Goal: Task Accomplishment & Management: Complete application form

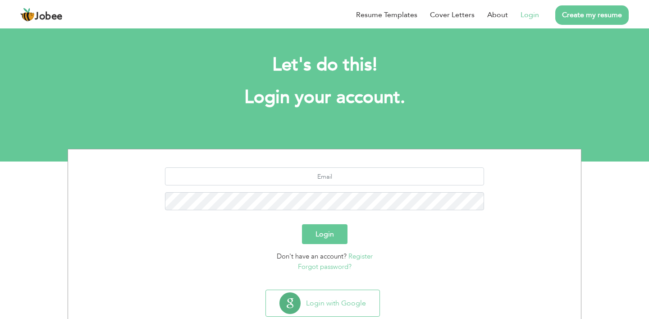
scroll to position [23, 0]
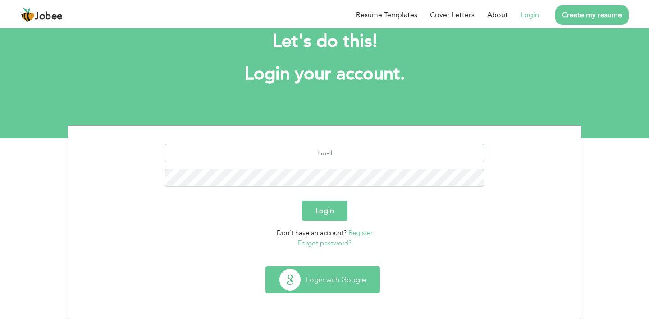
click at [328, 280] on button "Login with Google" at bounding box center [323, 279] width 114 height 26
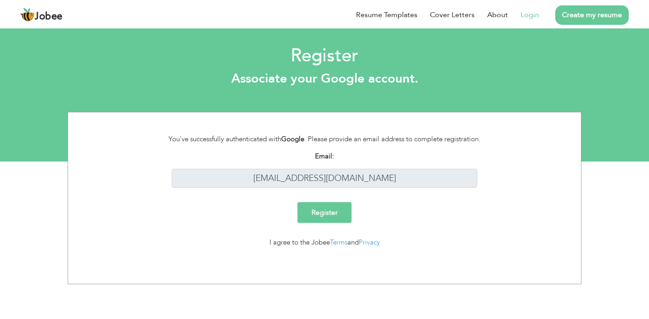
click at [531, 17] on link "Login" at bounding box center [530, 14] width 18 height 11
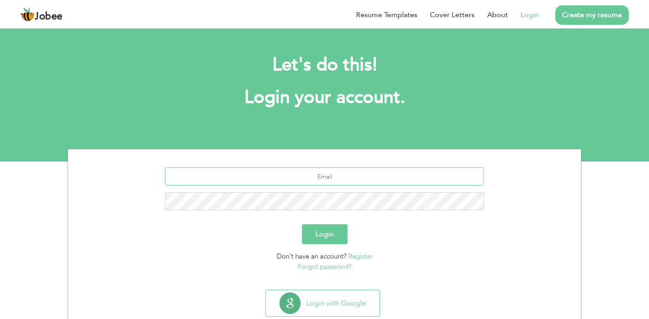
click at [353, 175] on input "text" at bounding box center [325, 176] width 320 height 18
type input "[EMAIL_ADDRESS][DOMAIN_NAME]"
click at [302, 224] on button "Login" at bounding box center [325, 234] width 46 height 20
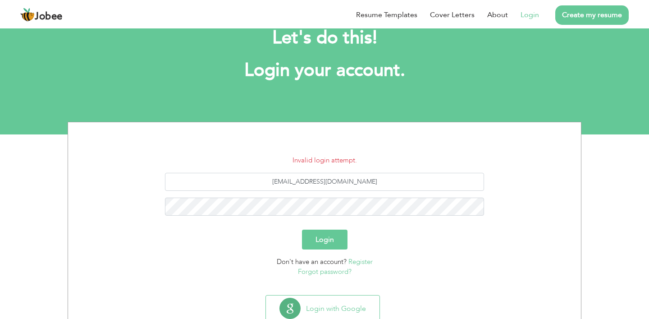
scroll to position [30, 0]
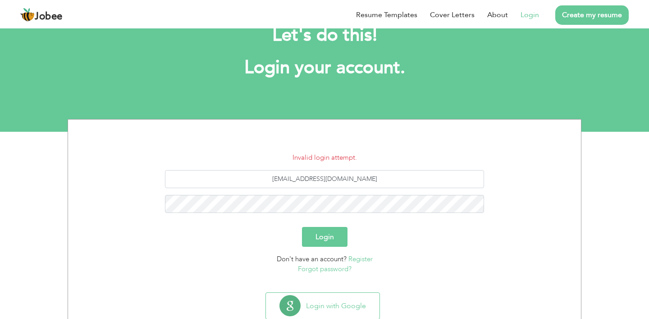
click at [331, 269] on link "Forgot password?" at bounding box center [325, 268] width 54 height 9
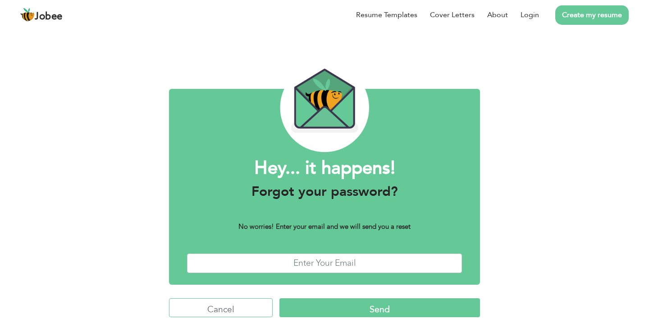
click at [231, 311] on input "Cancel" at bounding box center [221, 307] width 104 height 19
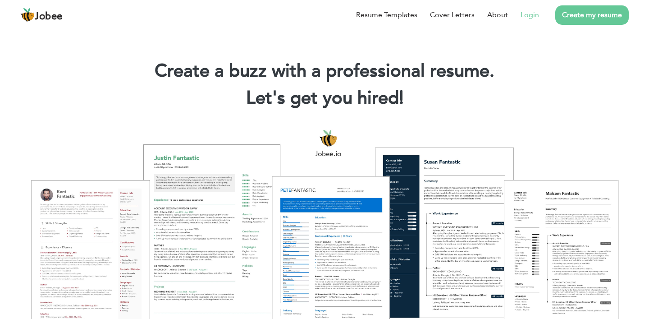
click at [533, 17] on link "Login" at bounding box center [530, 14] width 18 height 11
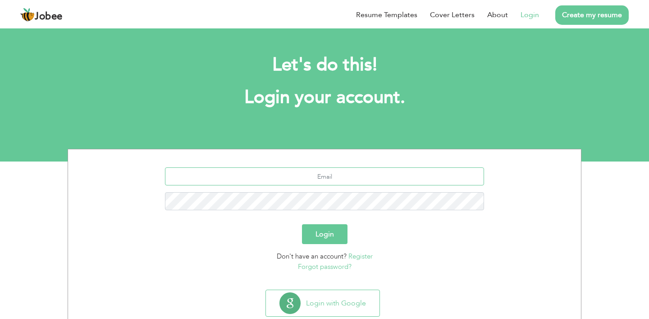
click at [418, 176] on input "text" at bounding box center [325, 176] width 320 height 18
type input "hammadmustafa39@gmail.com"
click at [320, 231] on button "Login" at bounding box center [325, 234] width 46 height 20
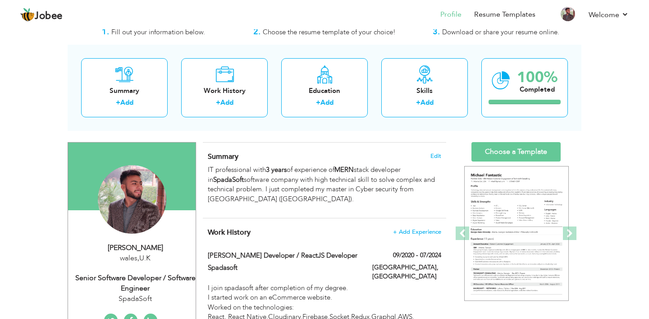
scroll to position [41, 0]
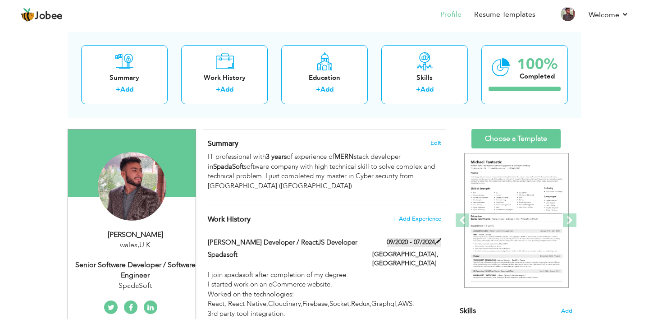
click at [437, 241] on span at bounding box center [438, 241] width 6 height 6
type input "[PERSON_NAME] Developer / ReactJS Developer"
type input "Spadasoft"
type input "09/2020"
type input "07/2024"
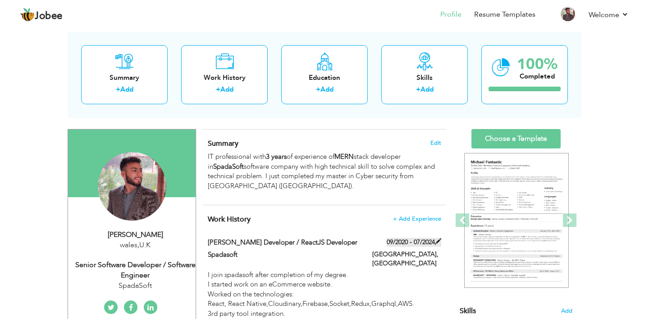
type input "[GEOGRAPHIC_DATA]"
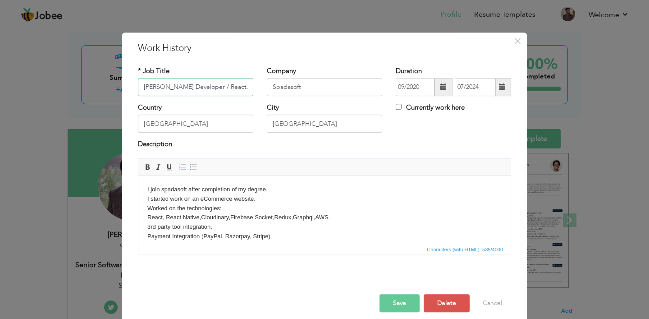
scroll to position [0, 21]
click at [398, 105] on input "Currently work here" at bounding box center [399, 107] width 6 height 6
checkbox input "true"
click at [403, 298] on button "Save" at bounding box center [400, 303] width 40 height 18
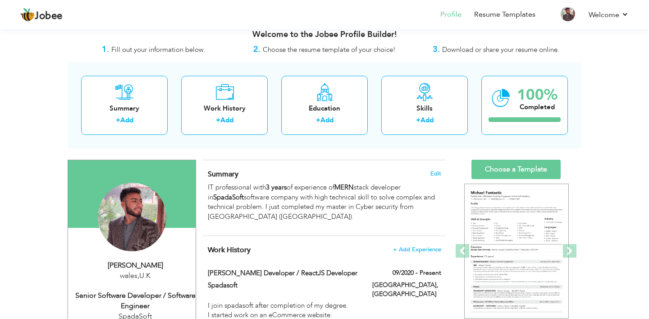
scroll to position [202, 0]
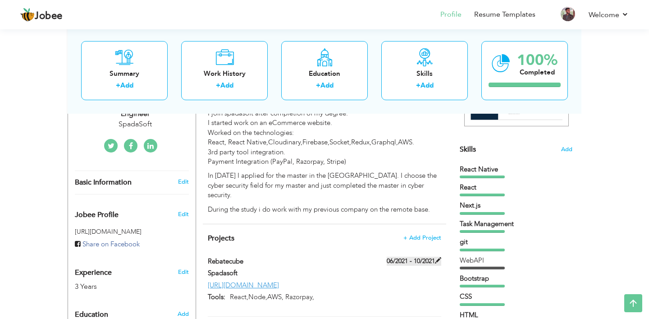
click at [439, 257] on span at bounding box center [438, 260] width 6 height 6
type input "Rebatecube"
type input "Spadasoft"
type input "06/2021"
type input "10/2021"
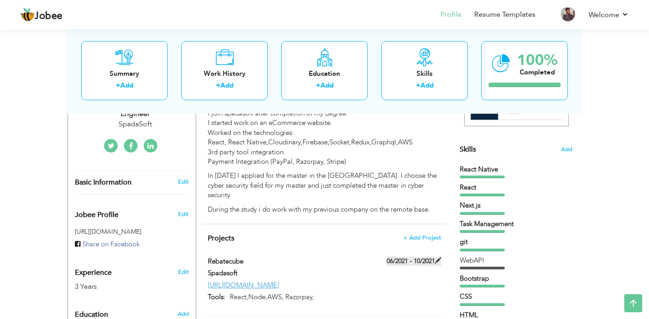
type input "[URL][DOMAIN_NAME]"
type input "React,Node,AWS, Razorpay,"
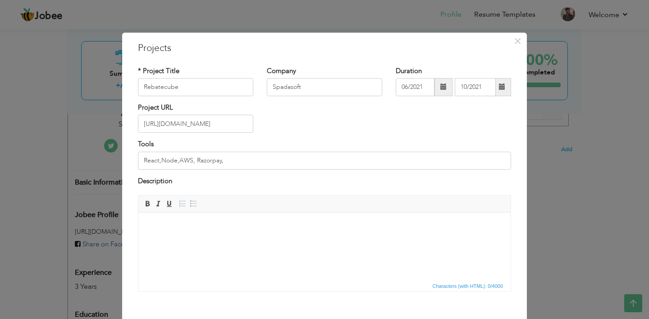
click at [439, 86] on span at bounding box center [444, 87] width 18 height 18
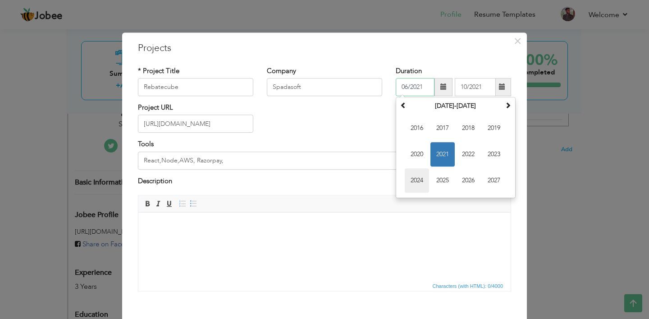
click at [416, 179] on span "2024" at bounding box center [417, 180] width 24 height 24
click at [491, 180] on span "Dec" at bounding box center [494, 180] width 24 height 24
type input "12/2024"
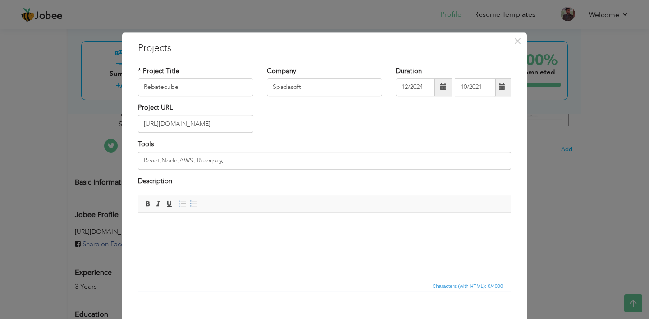
click at [504, 85] on span at bounding box center [502, 87] width 6 height 6
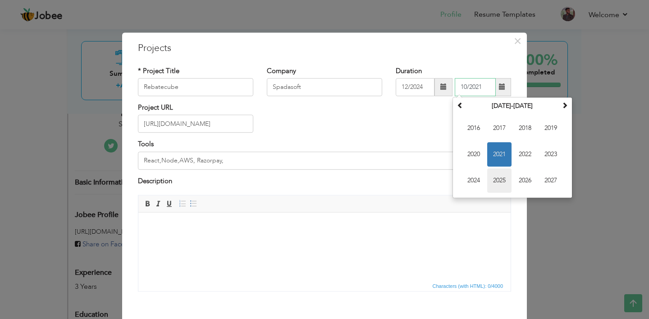
click at [500, 178] on span "2025" at bounding box center [499, 180] width 24 height 24
click at [500, 130] on span "Feb" at bounding box center [499, 128] width 24 height 24
type input "02/2025"
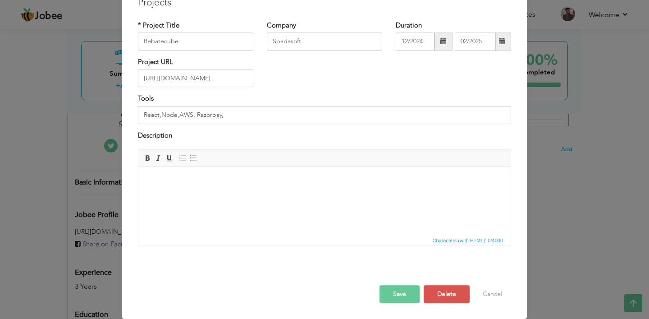
scroll to position [46, 0]
click at [403, 288] on button "Save" at bounding box center [400, 294] width 40 height 18
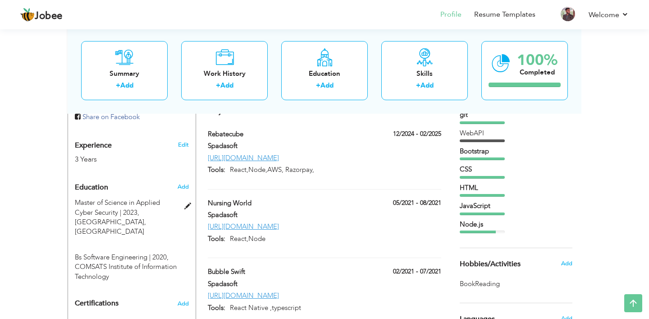
scroll to position [334, 0]
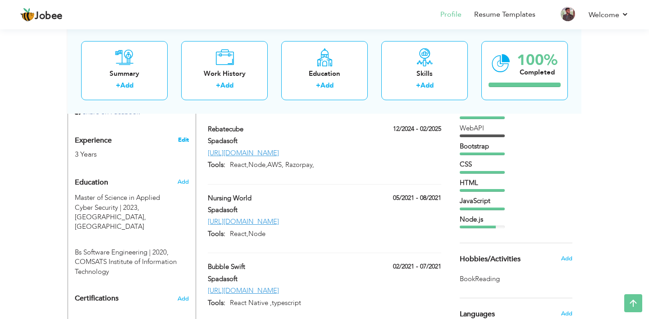
click at [184, 139] on link "Edit" at bounding box center [183, 140] width 11 height 8
type input "Hammad"
type input "[PERSON_NAME]"
type input "[PHONE_NUMBER]"
select select "number:225"
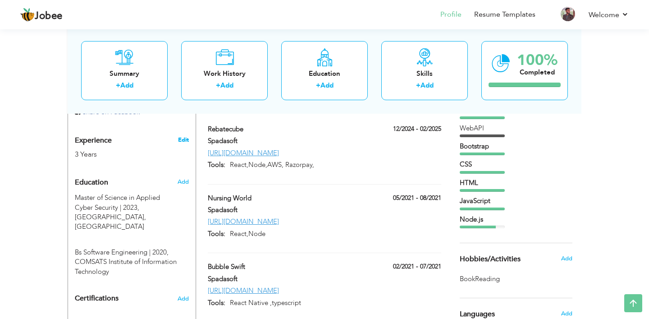
type input "wales"
select select "number:5"
type input "SpadaSoft"
type input "Senior Software Developer / Software Engineer"
type input "https://www.linkedin.com/in/hammad-mustafa-b679a41b8/"
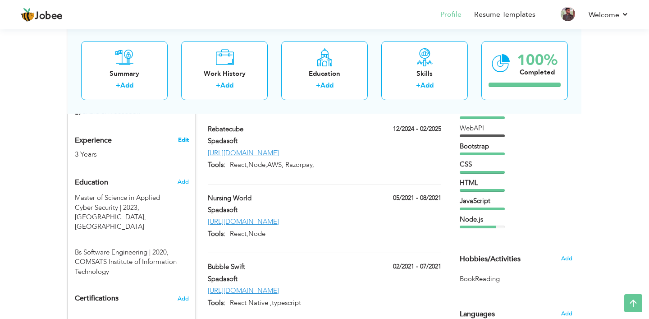
type input "https://www.facebook.com/faisal.virk.121/"
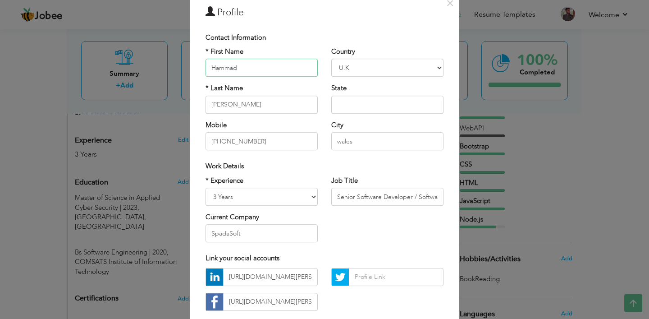
scroll to position [39, 0]
click at [313, 200] on select "Entry Level Less than 1 Year 1 Year 2 Years 3 Years 4 Years 5 Years 6 Years 7 Y…" at bounding box center [262, 195] width 112 height 18
select select "number:7"
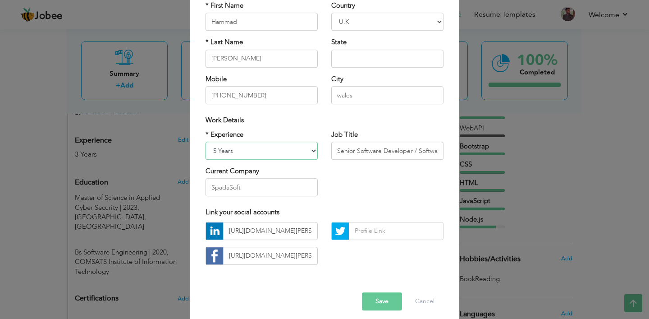
scroll to position [91, 0]
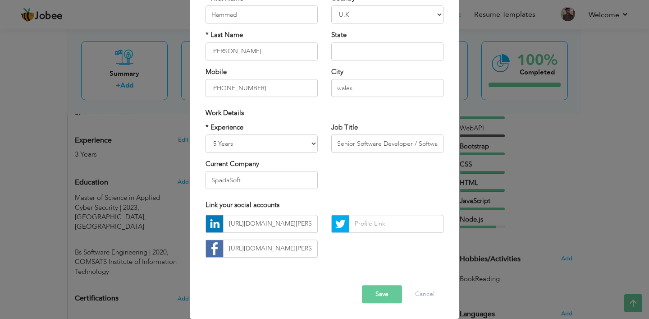
click at [381, 294] on button "Save" at bounding box center [382, 294] width 40 height 18
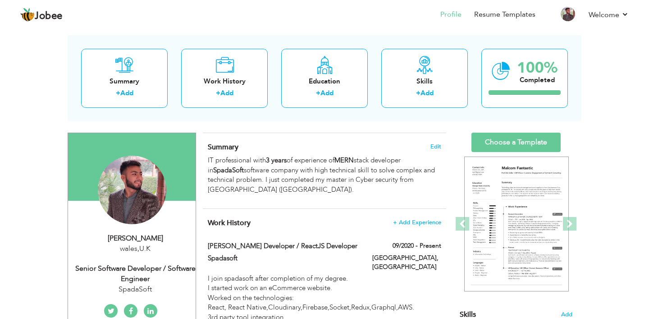
scroll to position [38, 0]
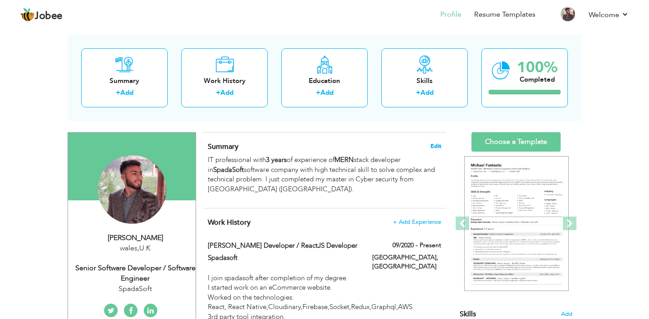
click at [438, 143] on span "Edit" at bounding box center [435, 146] width 11 height 6
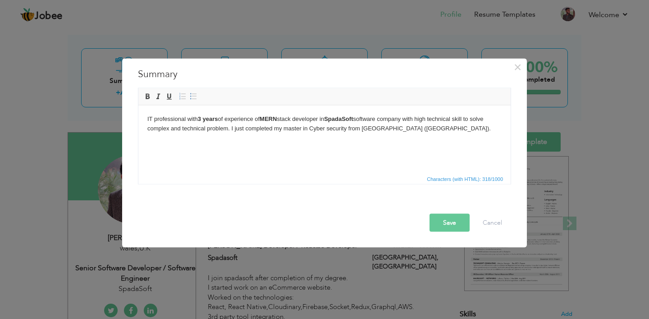
click at [203, 118] on strong "3 years" at bounding box center [208, 118] width 20 height 7
click at [361, 119] on p "IT professional with 5 years of experience of MERN stack developer in SpadaSoft…" at bounding box center [324, 123] width 354 height 19
click at [454, 225] on button "Save" at bounding box center [450, 222] width 40 height 18
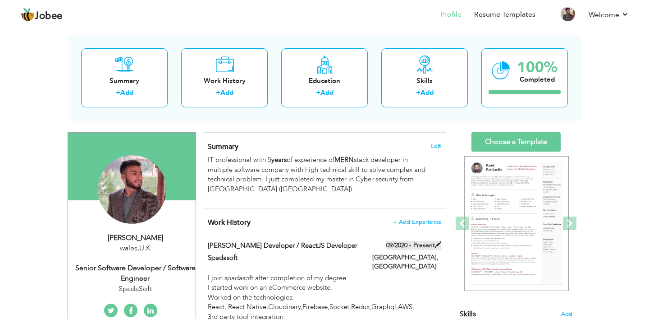
click at [439, 244] on span at bounding box center [438, 244] width 6 height 6
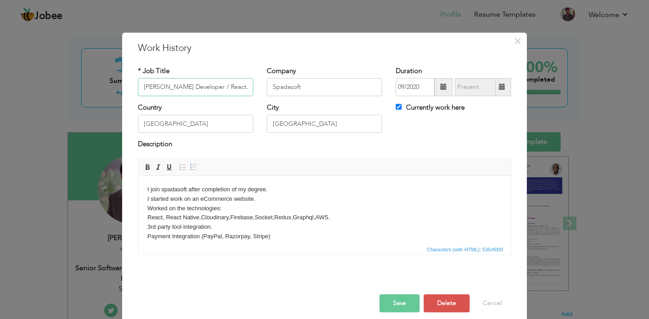
scroll to position [0, 21]
click at [496, 85] on span at bounding box center [503, 87] width 18 height 18
click at [504, 86] on span at bounding box center [502, 87] width 6 height 6
click at [398, 105] on input "Currently work here" at bounding box center [399, 107] width 6 height 6
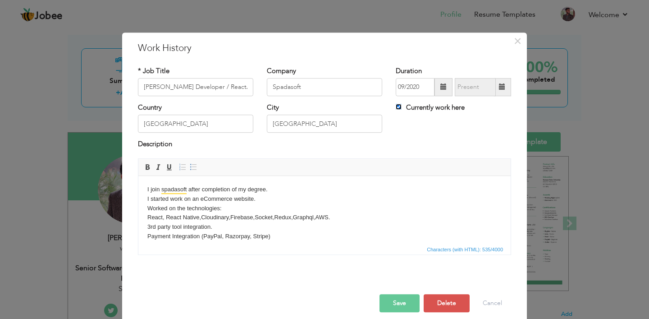
checkbox input "false"
click at [503, 84] on span at bounding box center [502, 87] width 6 height 6
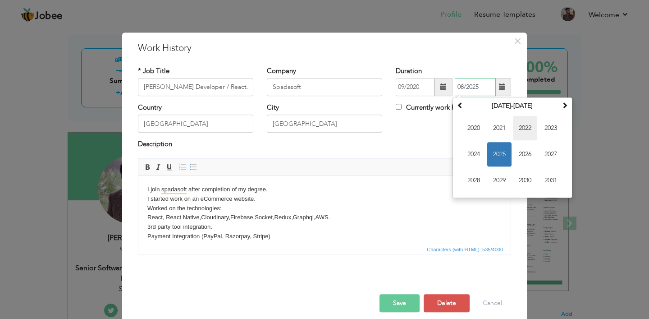
click at [530, 130] on span "2022" at bounding box center [525, 128] width 24 height 24
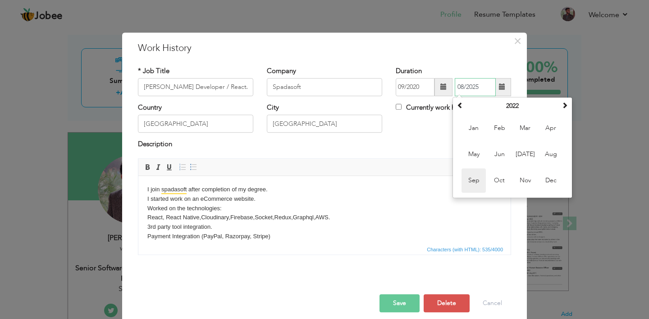
click at [475, 180] on span "Sep" at bounding box center [474, 180] width 24 height 24
type input "09/2022"
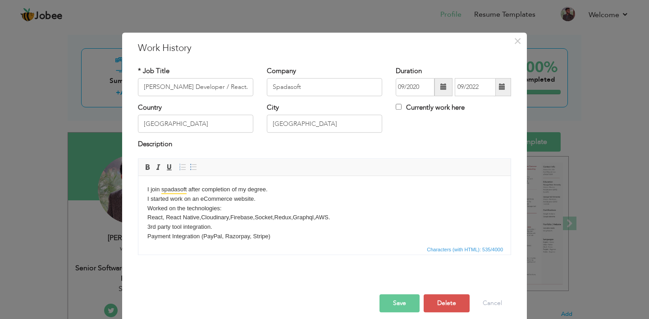
click at [398, 302] on button "Save" at bounding box center [400, 303] width 40 height 18
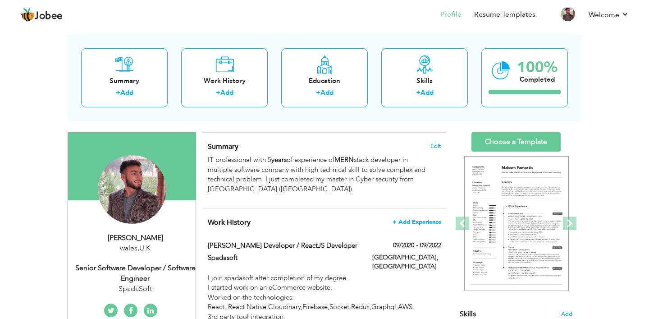
click at [418, 221] on span "+ Add Experience" at bounding box center [417, 222] width 49 height 6
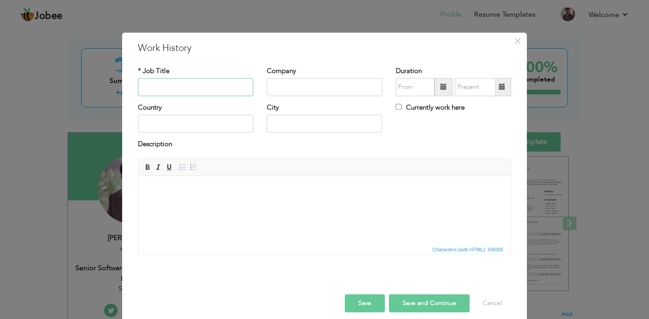
click at [203, 85] on input "text" at bounding box center [195, 87] width 115 height 18
type input "Software Engineer"
click at [288, 79] on input "text" at bounding box center [324, 87] width 115 height 18
type input "[PERSON_NAME]"
click at [439, 90] on span at bounding box center [444, 87] width 18 height 18
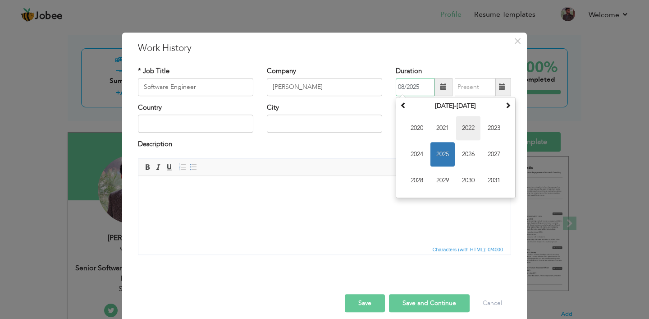
click at [472, 128] on span "2022" at bounding box center [468, 128] width 24 height 24
click at [441, 182] on span "Oct" at bounding box center [442, 180] width 24 height 24
type input "10/2022"
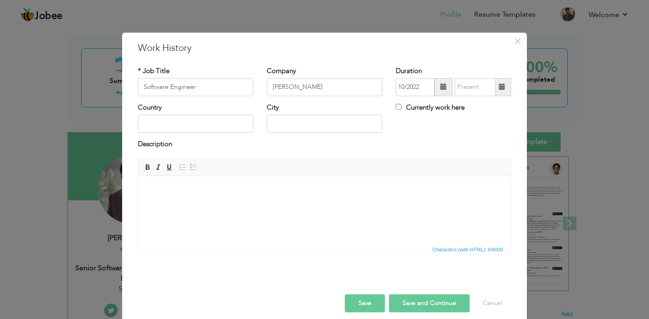
click at [505, 87] on span at bounding box center [502, 87] width 6 height 6
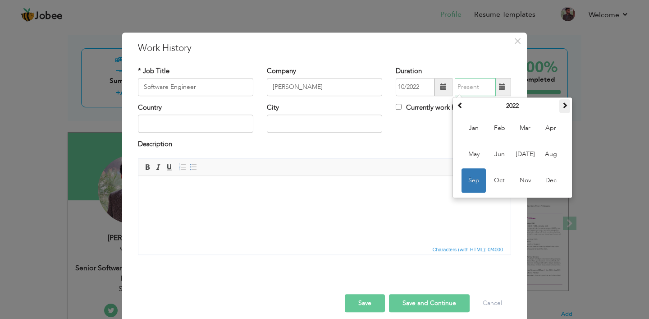
click at [565, 105] on span at bounding box center [565, 105] width 6 height 6
click at [460, 105] on span at bounding box center [460, 105] width 6 height 6
click at [498, 126] on span "Feb" at bounding box center [499, 128] width 24 height 24
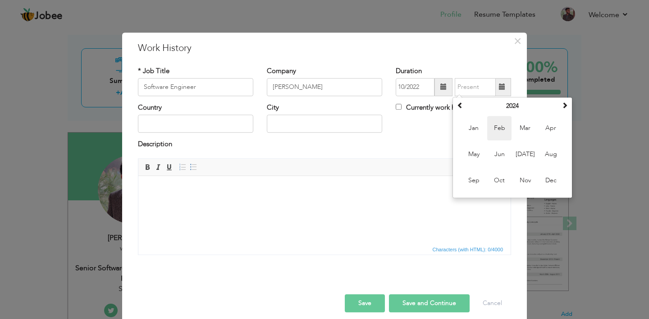
type input "02/2024"
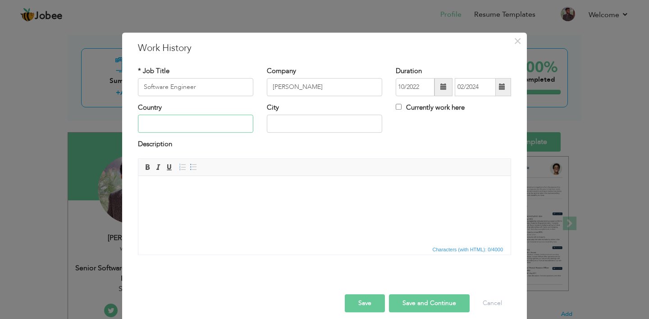
click at [235, 121] on input "text" at bounding box center [195, 124] width 115 height 18
type input "[GEOGRAPHIC_DATA]"
click at [334, 124] on input "text" at bounding box center [324, 124] width 115 height 18
type input "[GEOGRAPHIC_DATA]"
click at [220, 203] on html at bounding box center [324, 188] width 372 height 27
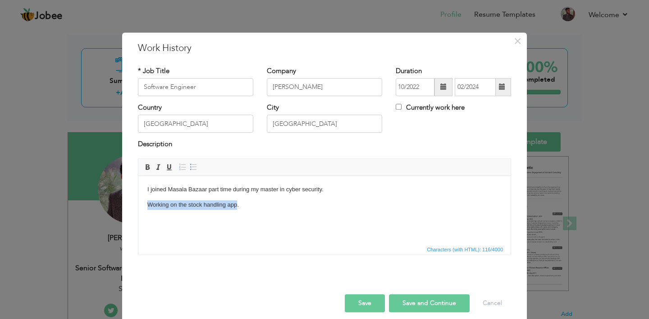
drag, startPoint x: 238, startPoint y: 203, endPoint x: 146, endPoint y: 204, distance: 91.5
click at [146, 204] on html "I joined Masala Bazaar part time during my master in cyber security. Working on…" at bounding box center [324, 196] width 372 height 43
click at [332, 188] on p "I joined Masala Bazaar part time during my master in cyber security." at bounding box center [324, 188] width 354 height 9
click at [324, 188] on p "I joined Masala Bazaar part time during my master in cyber security. Working on…" at bounding box center [324, 188] width 354 height 9
click at [430, 186] on p "I joined Masala Bazaar part time during my master in cyber security. Working on…" at bounding box center [324, 188] width 354 height 9
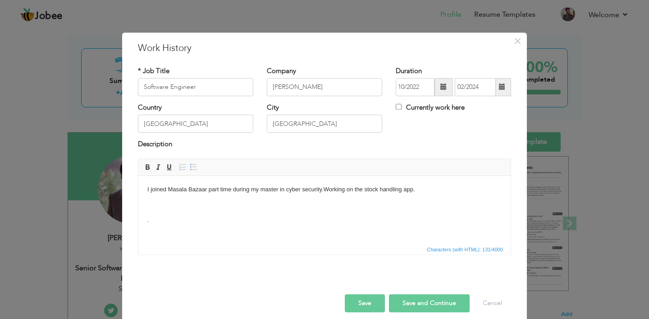
click at [252, 205] on p at bounding box center [324, 204] width 354 height 9
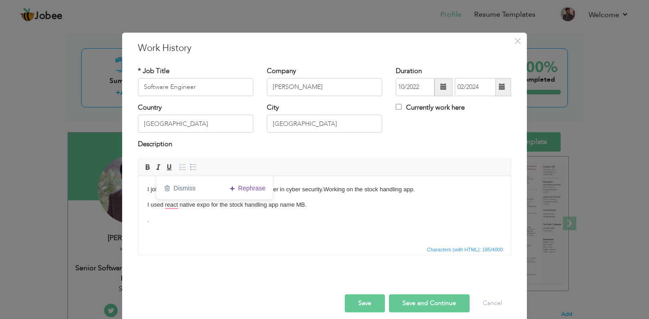
click at [193, 218] on p "." at bounding box center [324, 219] width 354 height 9
click at [174, 191] on ga "Dismiss Dismiss suggestion" at bounding box center [179, 187] width 39 height 14
click at [365, 304] on button "Save" at bounding box center [365, 303] width 40 height 18
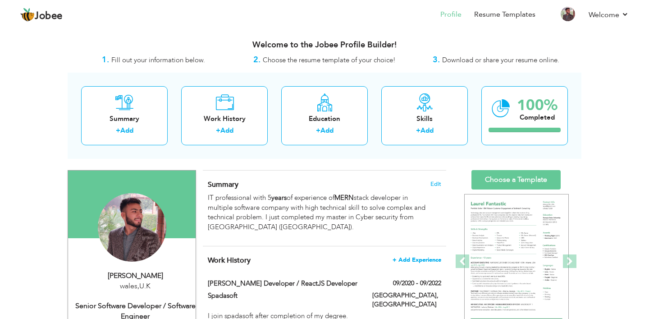
click at [418, 260] on span "+ Add Experience" at bounding box center [417, 259] width 49 height 6
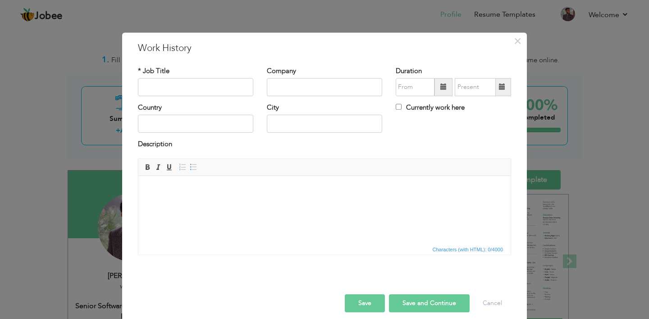
click at [443, 86] on span at bounding box center [443, 87] width 6 height 6
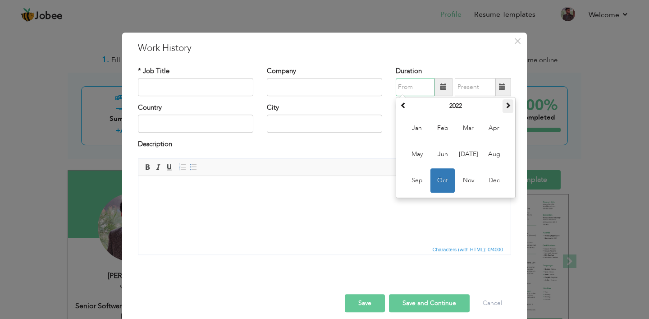
click at [508, 104] on span at bounding box center [508, 105] width 6 height 6
click at [442, 127] on span "Feb" at bounding box center [442, 128] width 24 height 24
type input "02/2024"
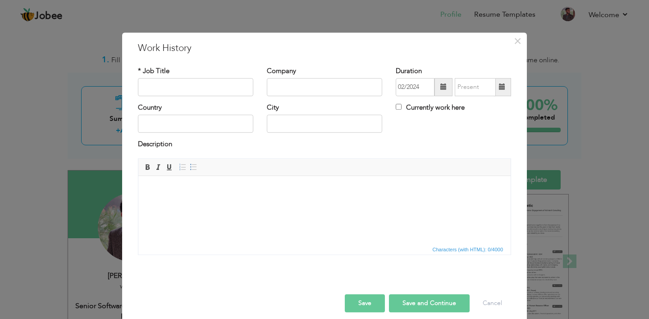
click at [504, 88] on span at bounding box center [502, 87] width 6 height 6
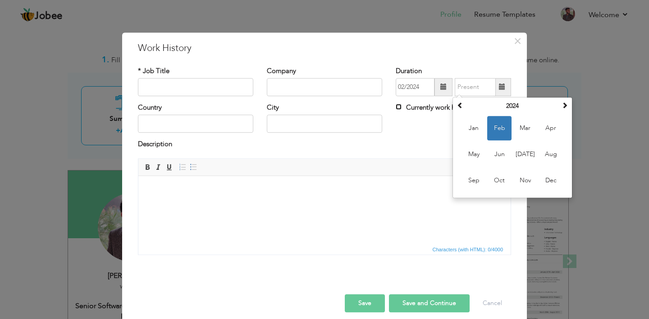
click at [399, 107] on input "Currently work here" at bounding box center [399, 107] width 6 height 6
checkbox input "true"
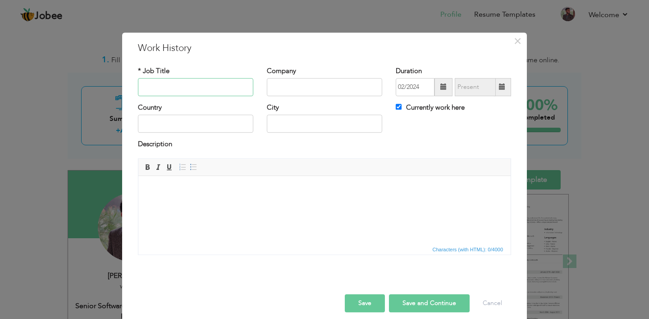
click at [217, 84] on input "text" at bounding box center [195, 87] width 115 height 18
type input "[PERSON_NAME] developer"
click at [288, 91] on input "text" at bounding box center [324, 87] width 115 height 18
type input "S"
type input "Codility Solution, Spadasoft"
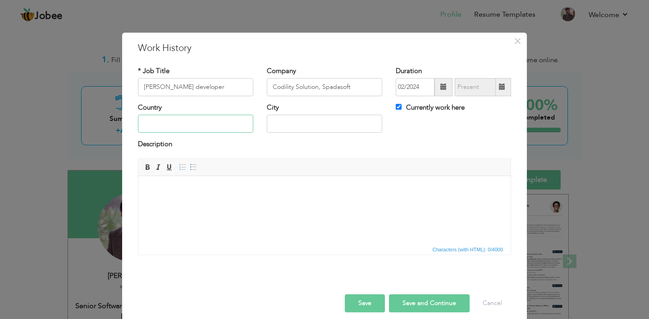
click at [177, 125] on input "text" at bounding box center [195, 124] width 115 height 18
type input "[GEOGRAPHIC_DATA]"
click at [309, 115] on input "text" at bounding box center [324, 124] width 115 height 18
type input "[GEOGRAPHIC_DATA]"
click at [335, 145] on div "Description" at bounding box center [324, 146] width 373 height 12
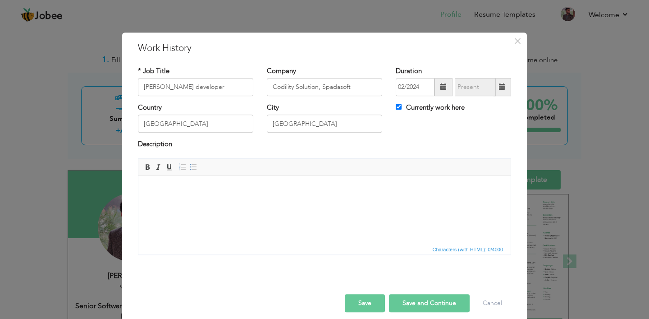
click at [233, 203] on html at bounding box center [324, 188] width 372 height 27
click at [363, 305] on button "Save" at bounding box center [365, 303] width 40 height 18
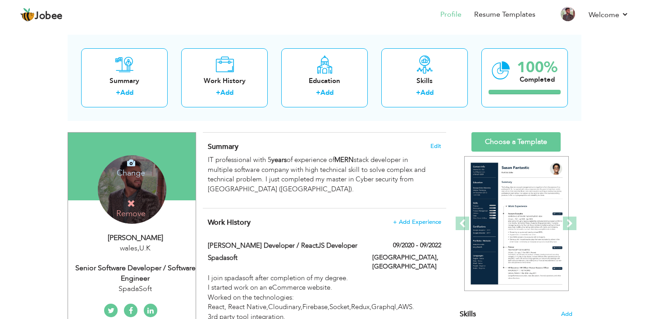
scroll to position [14, 0]
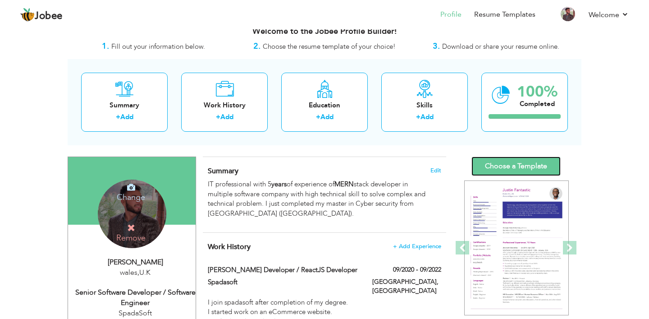
click at [526, 163] on link "Choose a Template" at bounding box center [515, 165] width 89 height 19
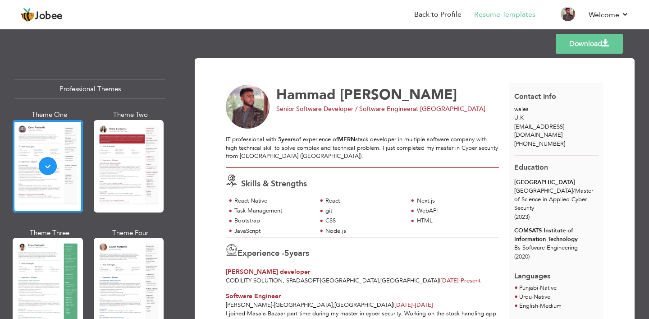
click at [577, 44] on link "Download" at bounding box center [589, 44] width 67 height 20
